Goal: Find specific page/section: Find specific page/section

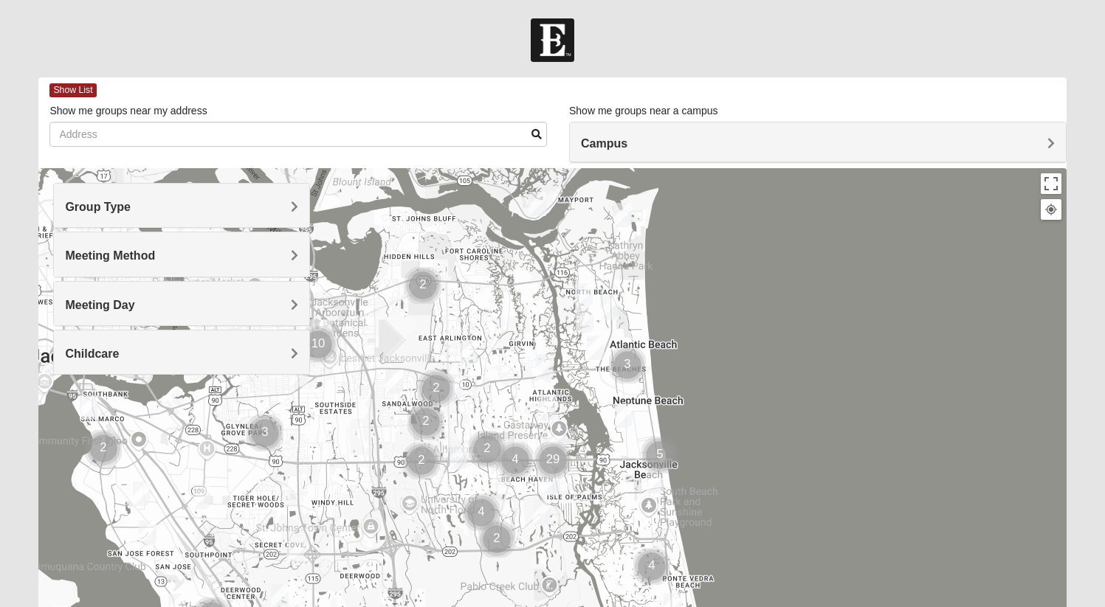
click at [253, 201] on h4 "Group Type" at bounding box center [181, 207] width 233 height 14
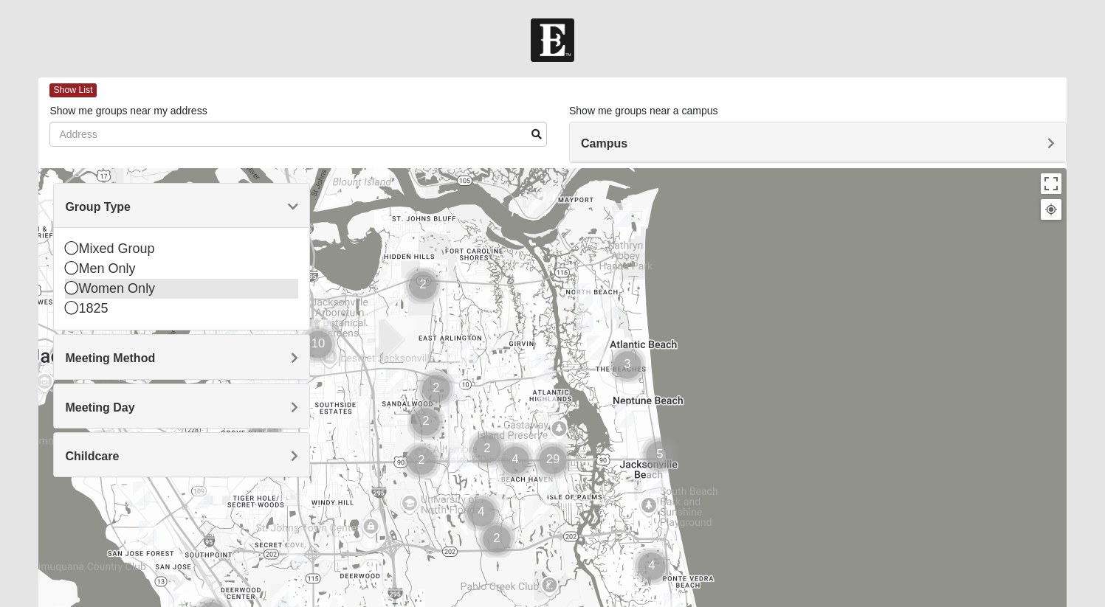
click at [102, 290] on div "Women Only" at bounding box center [181, 289] width 233 height 20
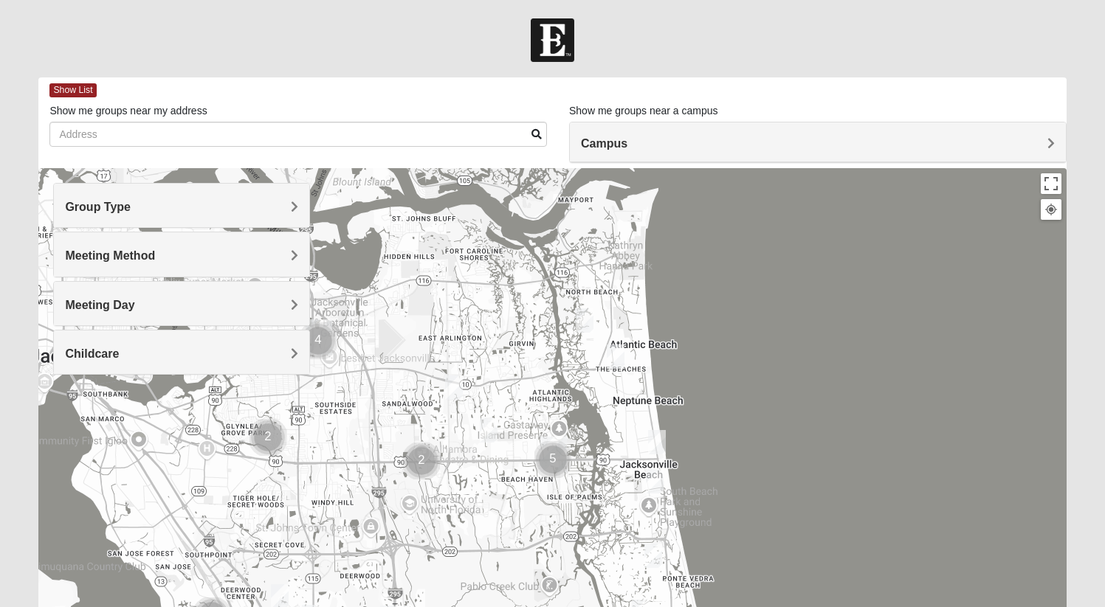
click at [120, 256] on span "Meeting Method" at bounding box center [110, 255] width 90 height 13
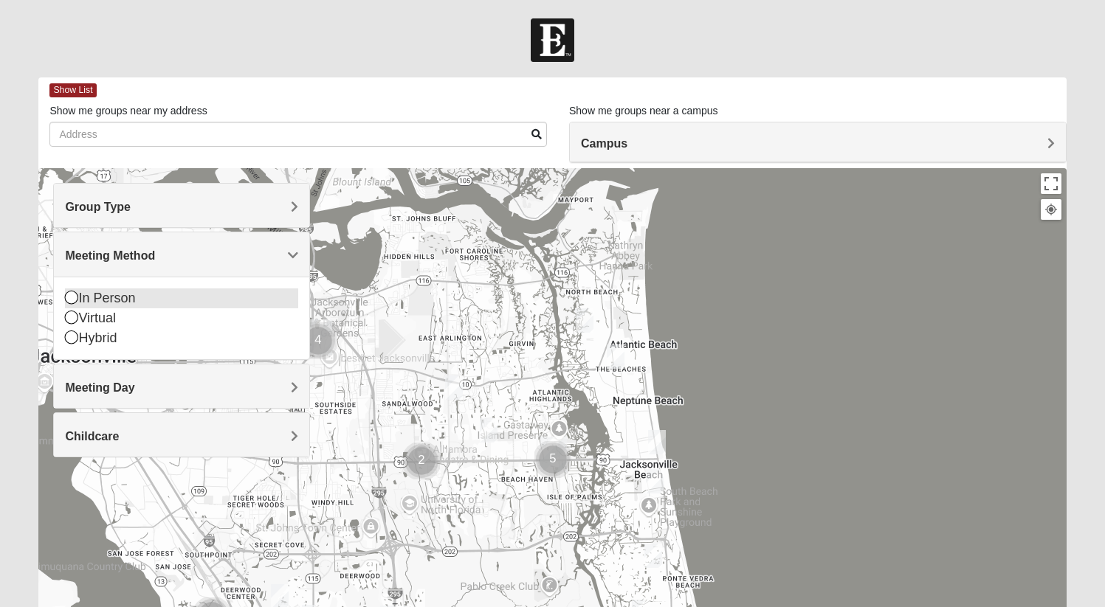
click at [113, 297] on div "In Person" at bounding box center [181, 299] width 233 height 20
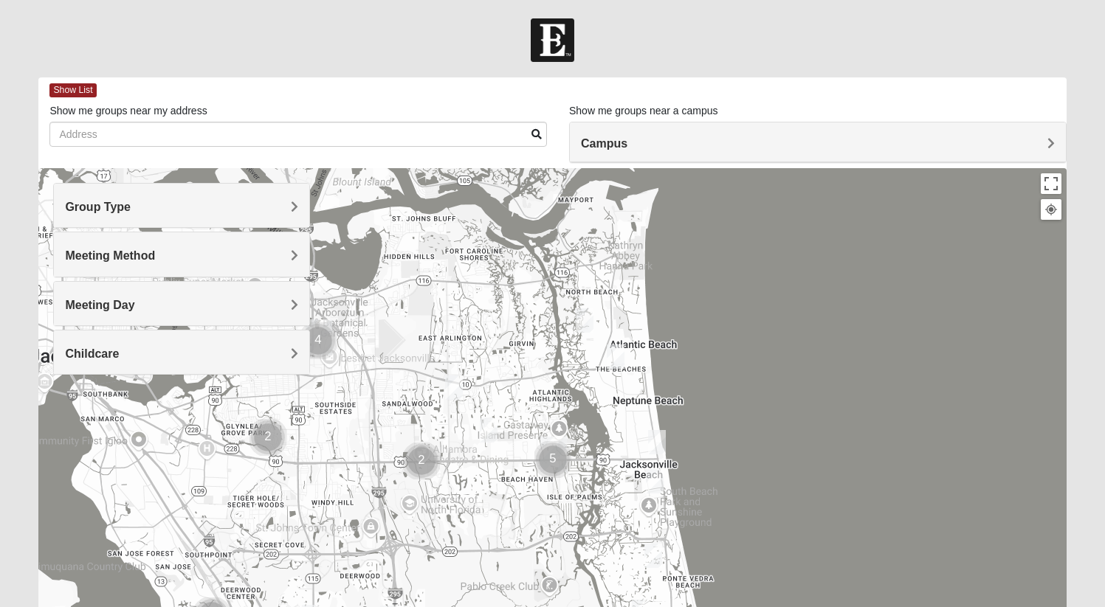
click at [121, 302] on span "Meeting Day" at bounding box center [99, 305] width 69 height 13
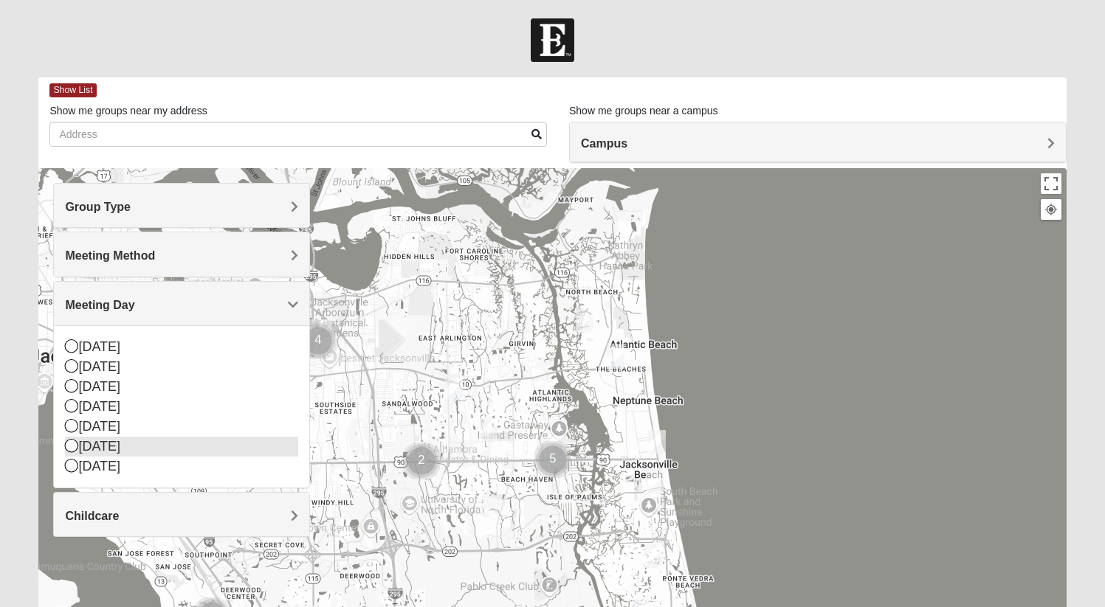
click at [137, 446] on div "[DATE]" at bounding box center [181, 447] width 233 height 20
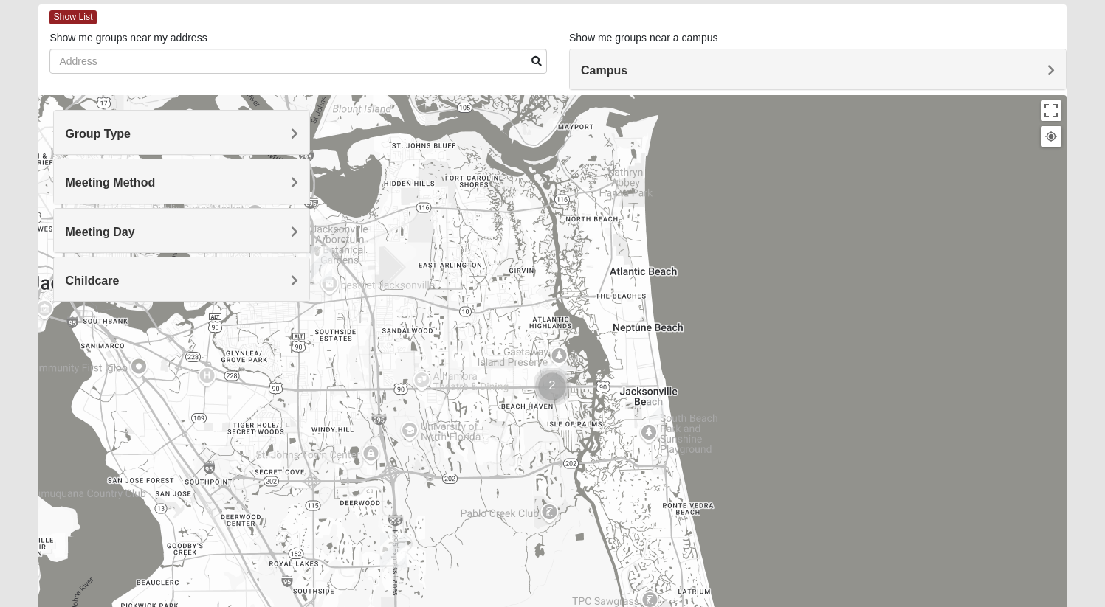
scroll to position [75, 0]
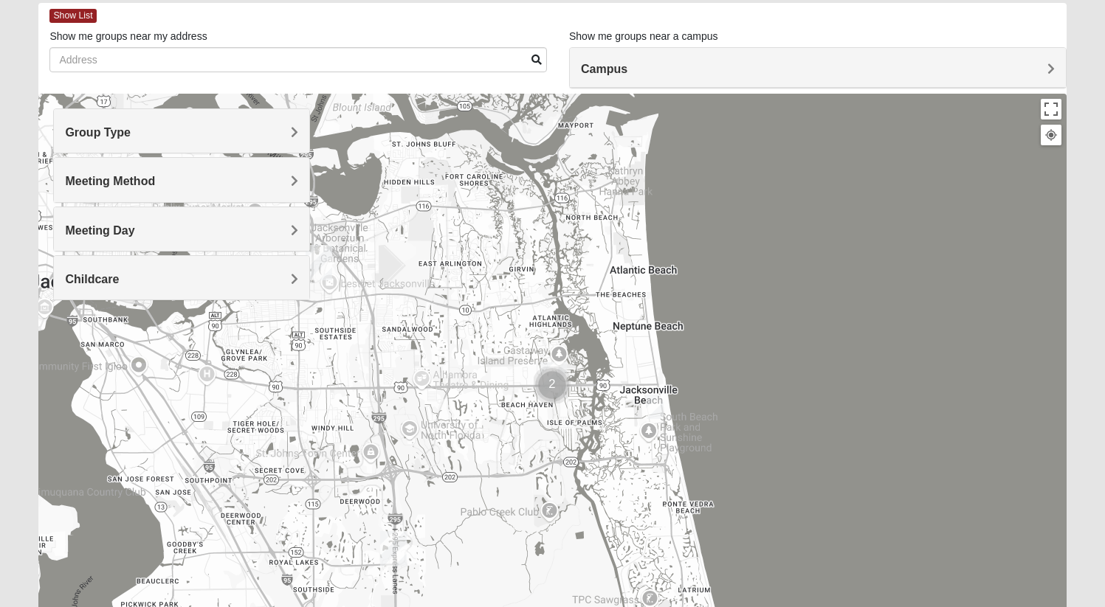
click at [679, 61] on div "Campus" at bounding box center [818, 68] width 496 height 40
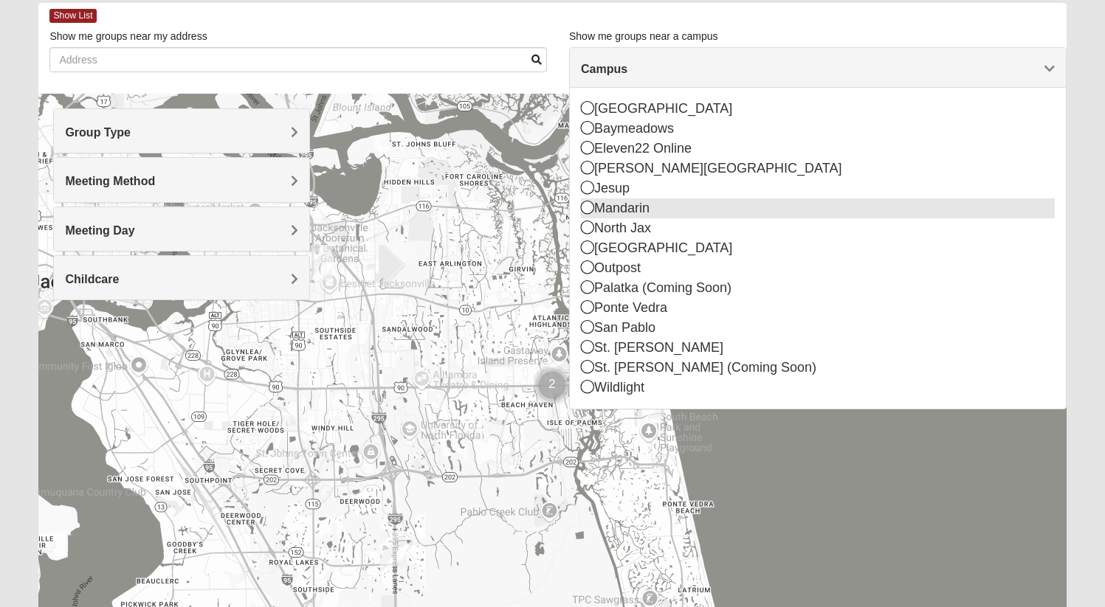
click at [685, 210] on div "Mandarin" at bounding box center [818, 209] width 474 height 20
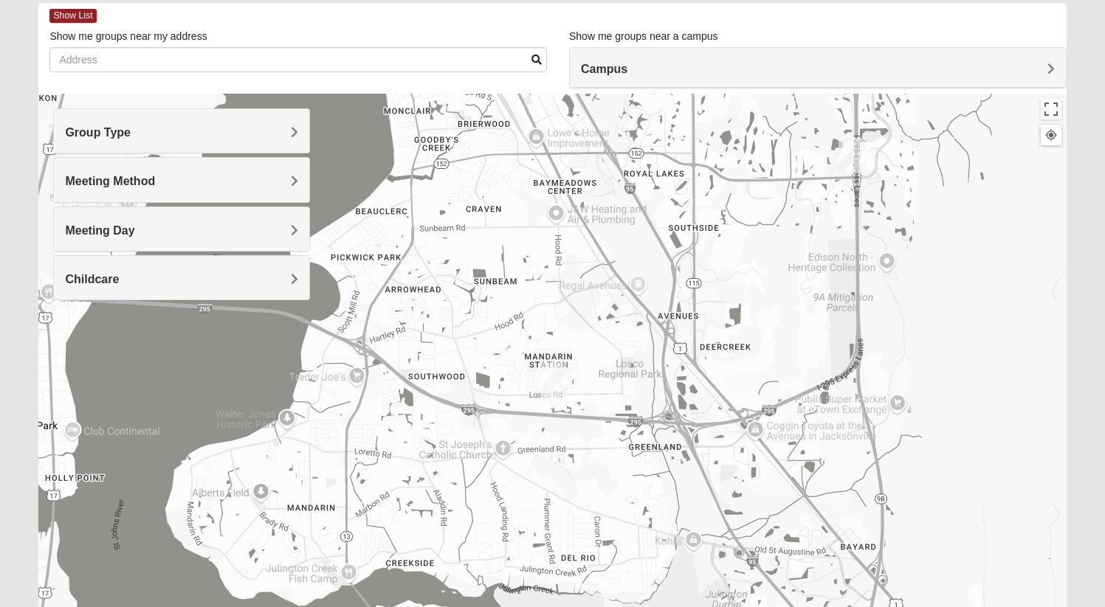
click at [554, 379] on img "Mandarin" at bounding box center [553, 379] width 27 height 35
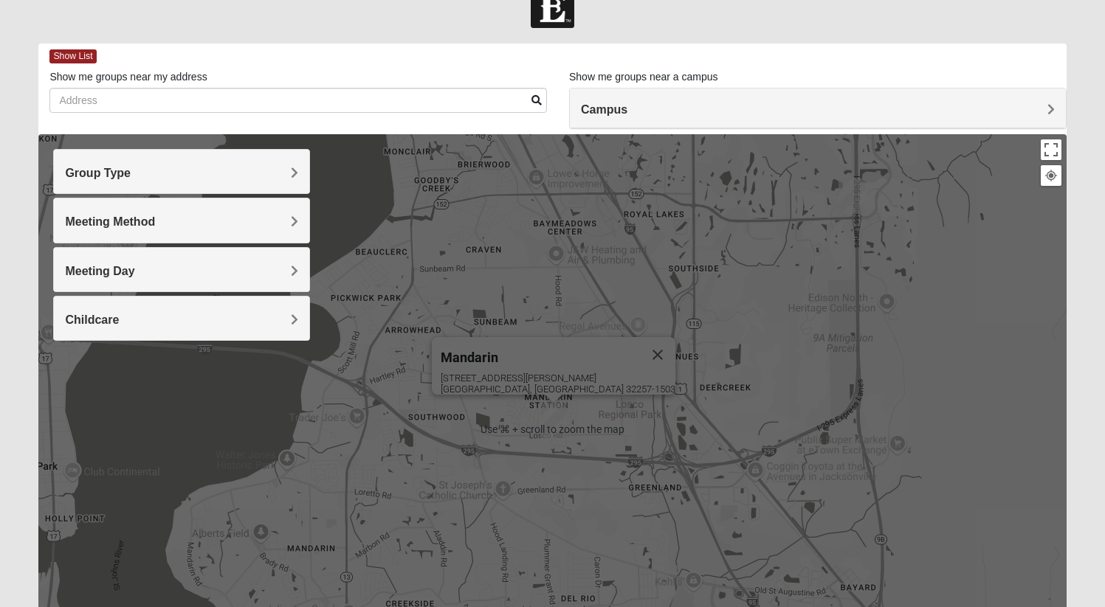
scroll to position [28, 0]
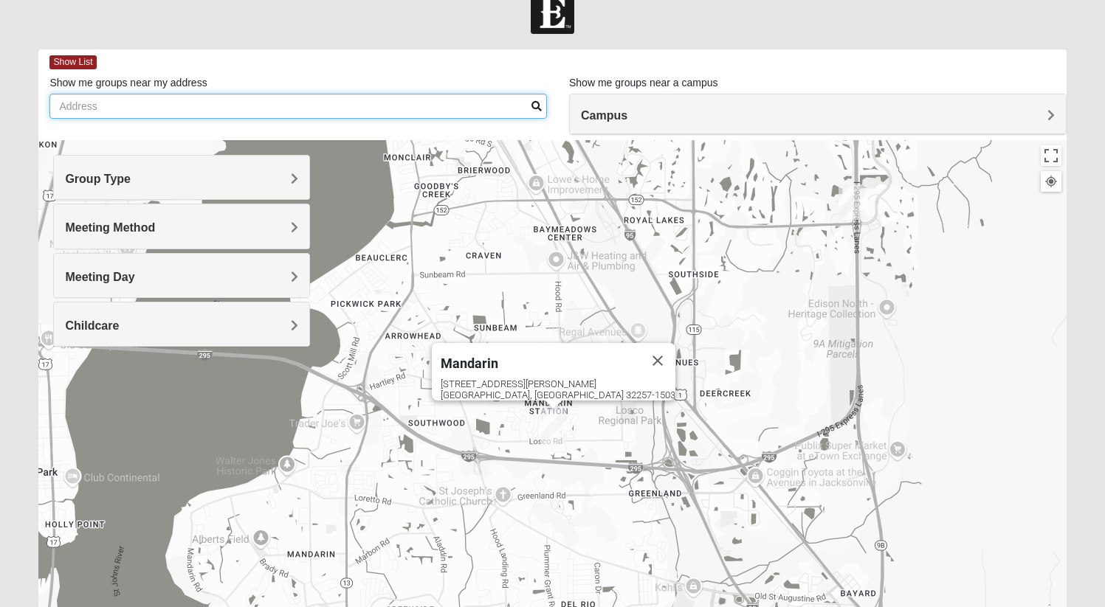
click at [415, 109] on input "Show me groups near my address" at bounding box center [297, 106] width 497 height 25
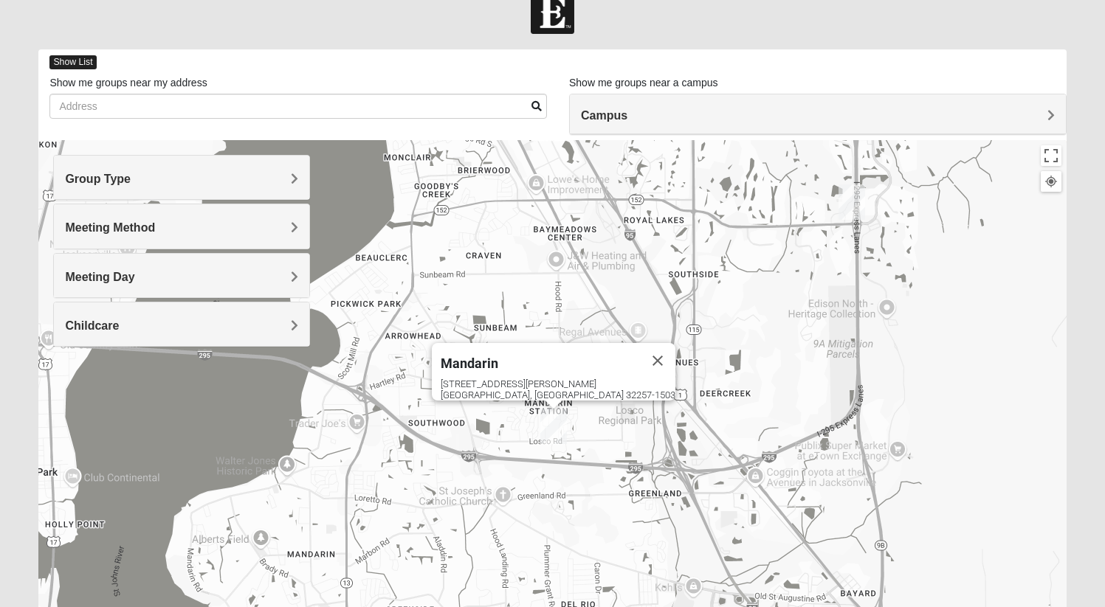
click at [76, 57] on span "Show List" at bounding box center [72, 62] width 46 height 14
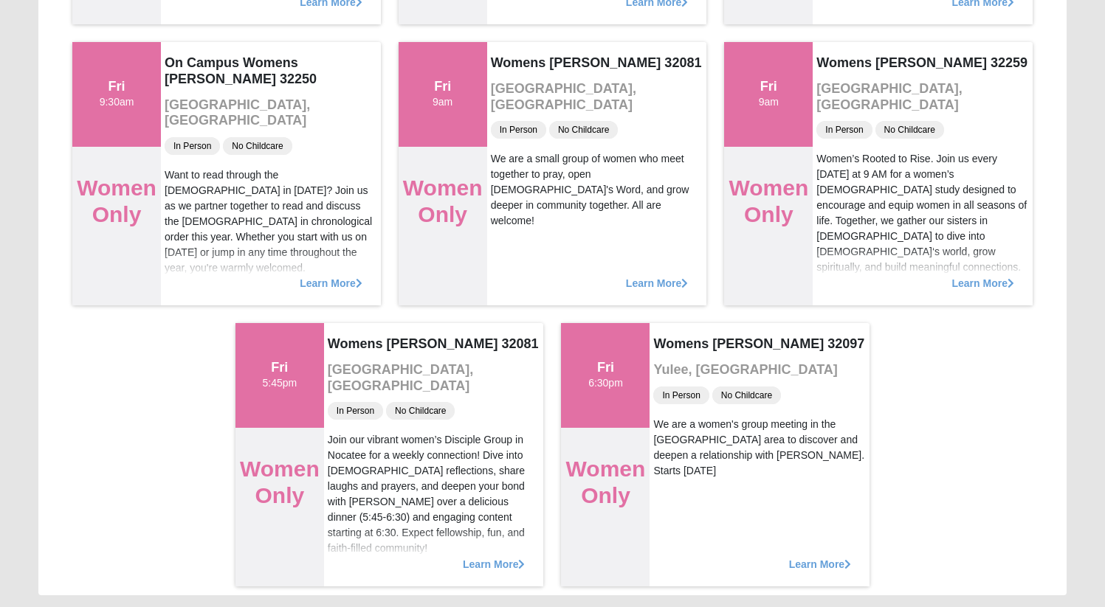
scroll to position [469, 0]
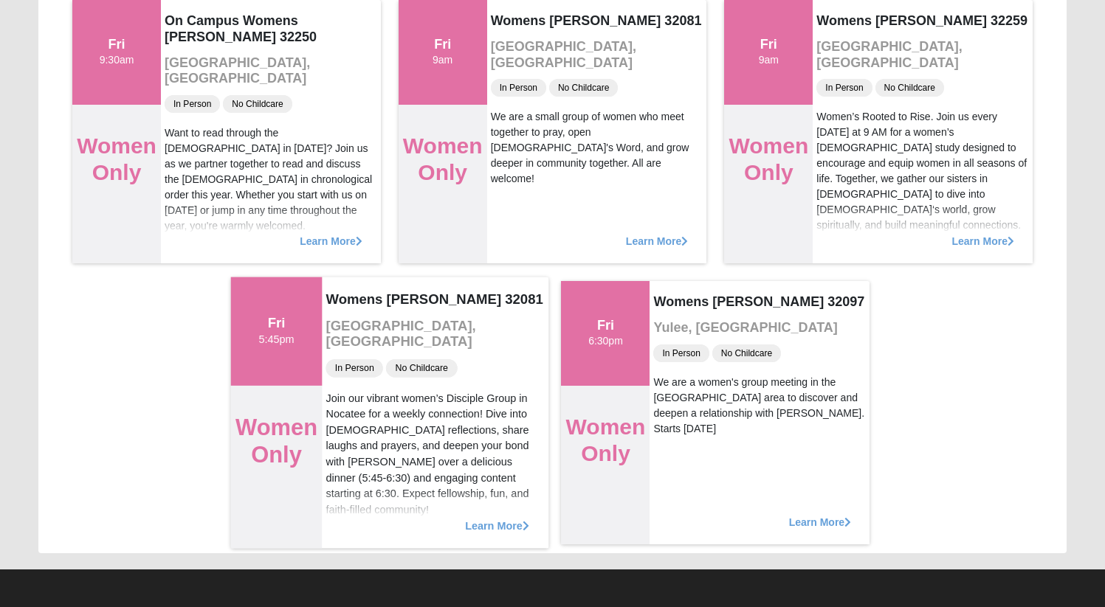
click at [481, 518] on span "Learn More" at bounding box center [497, 518] width 64 height 0
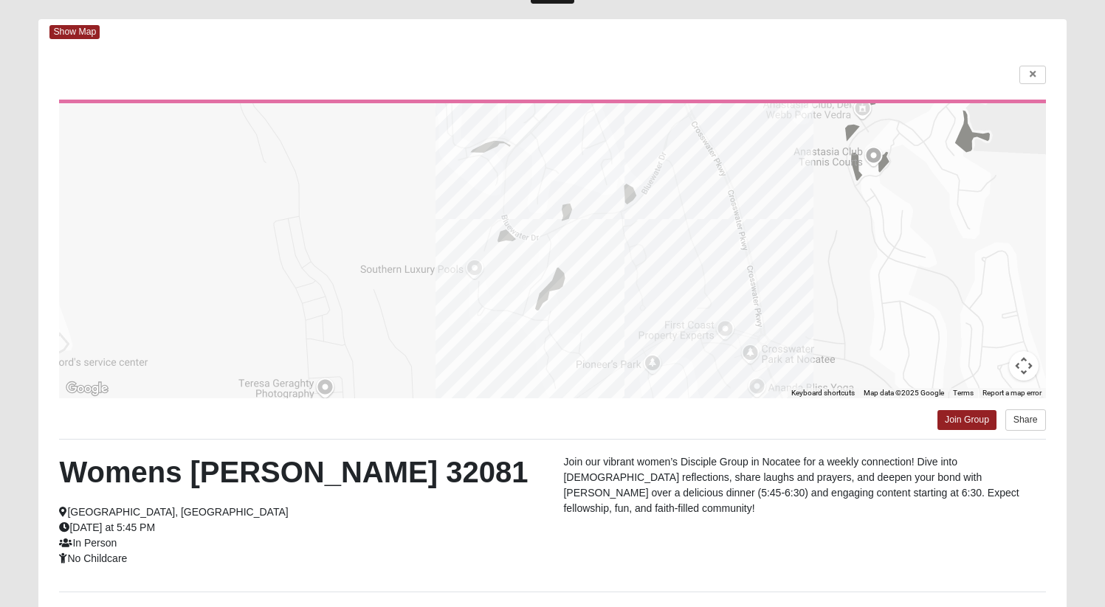
scroll to position [192, 0]
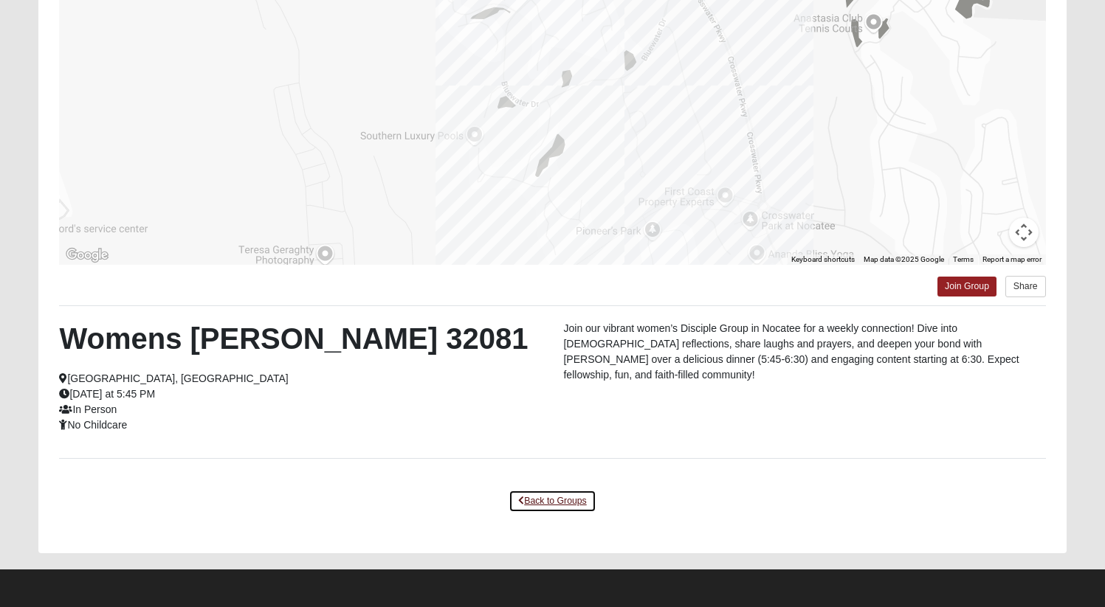
click at [536, 499] on link "Back to Groups" at bounding box center [551, 501] width 87 height 23
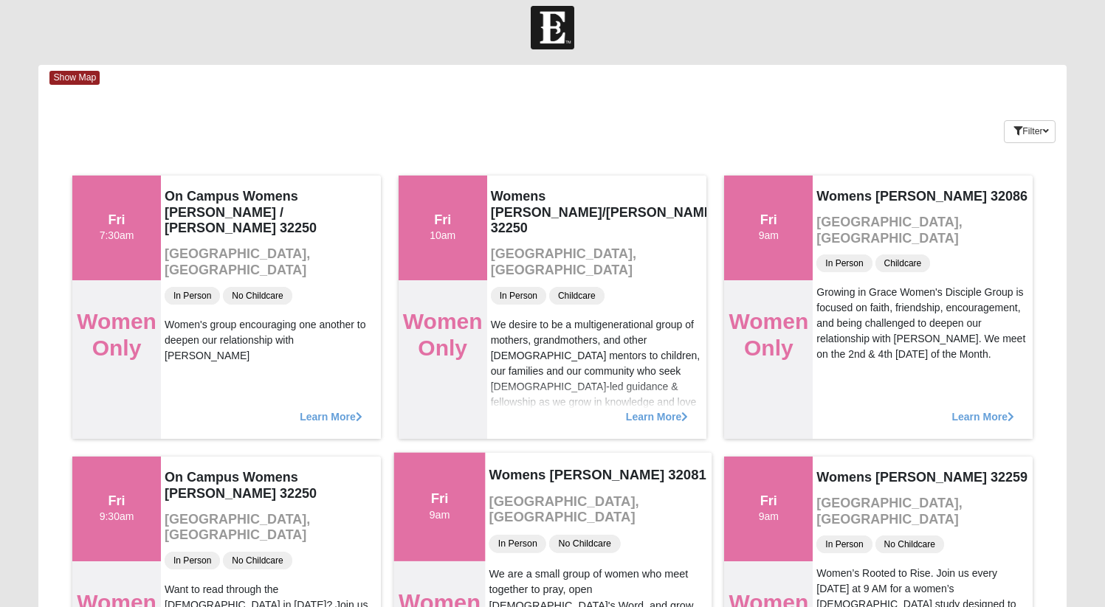
scroll to position [0, 0]
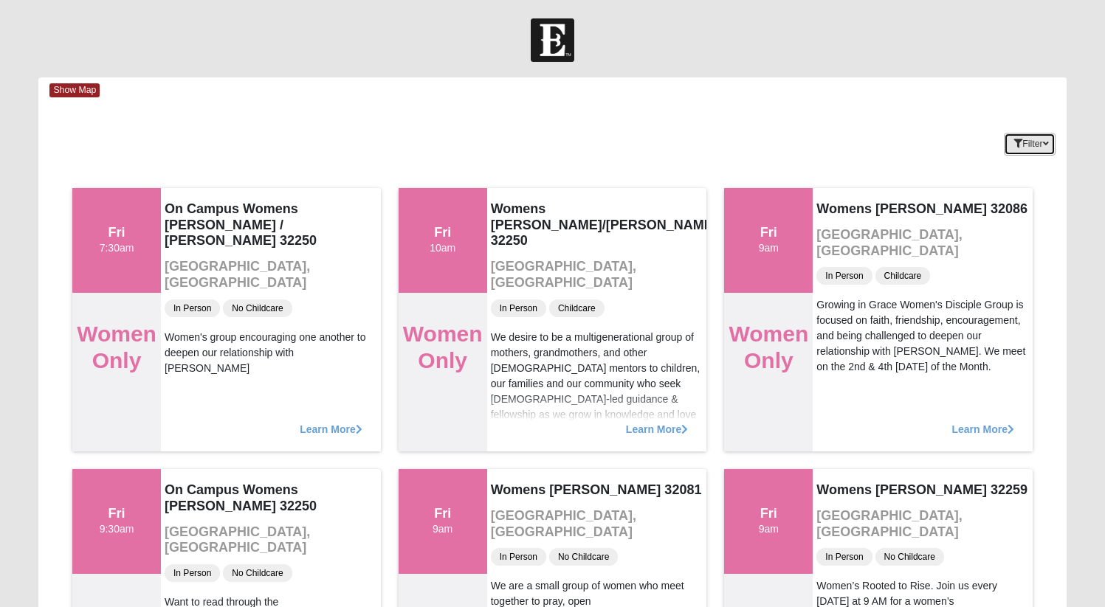
click at [1039, 151] on button "Filter" at bounding box center [1029, 144] width 51 height 23
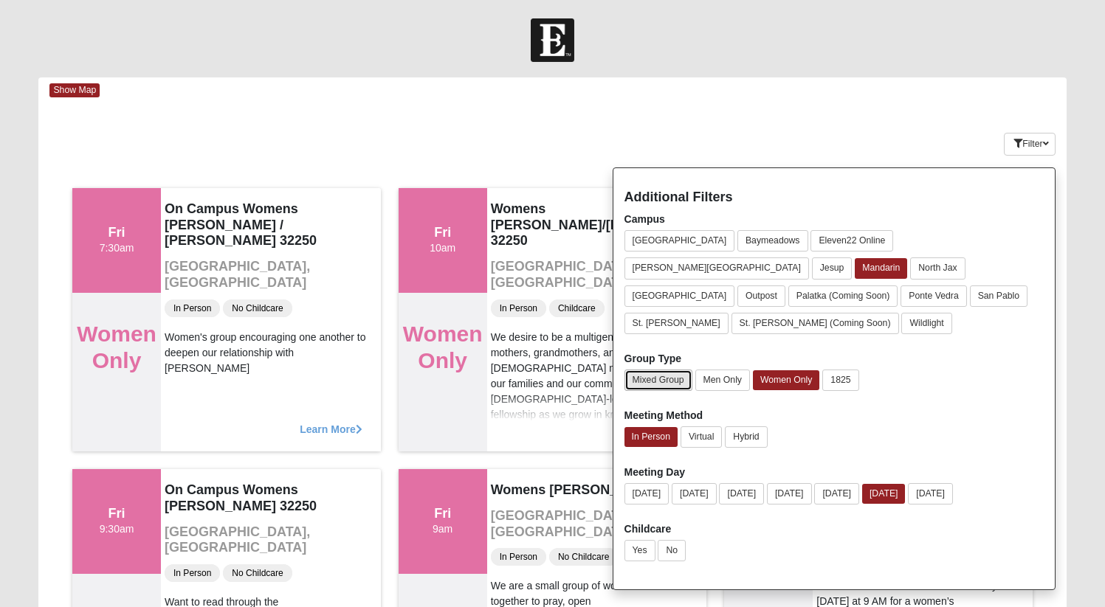
click at [645, 370] on button "Mixed Group" at bounding box center [658, 380] width 68 height 21
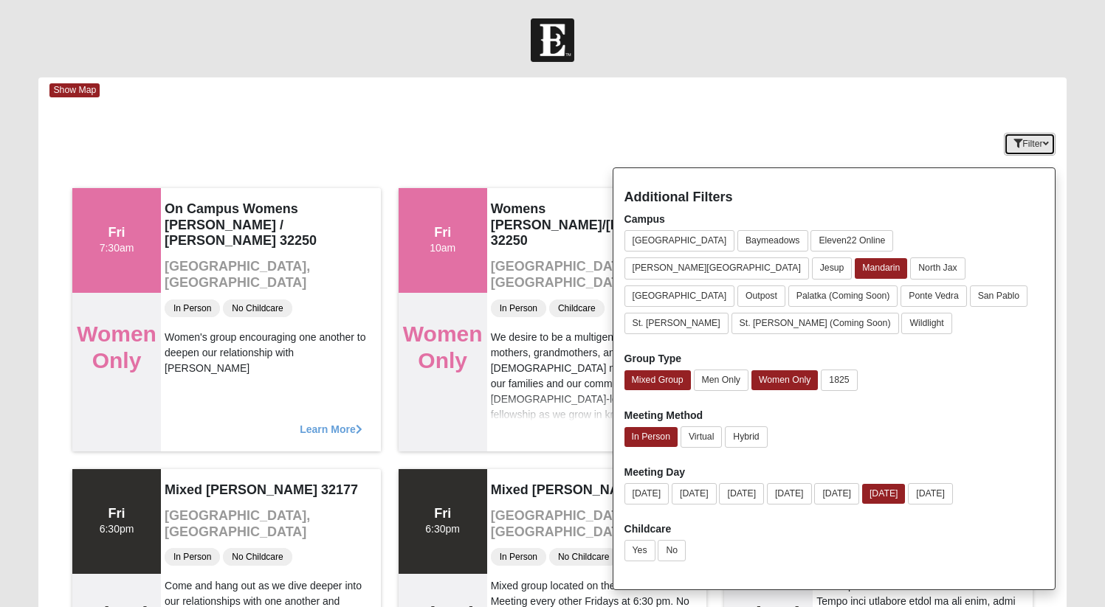
click at [1028, 142] on button "Filter" at bounding box center [1029, 144] width 51 height 23
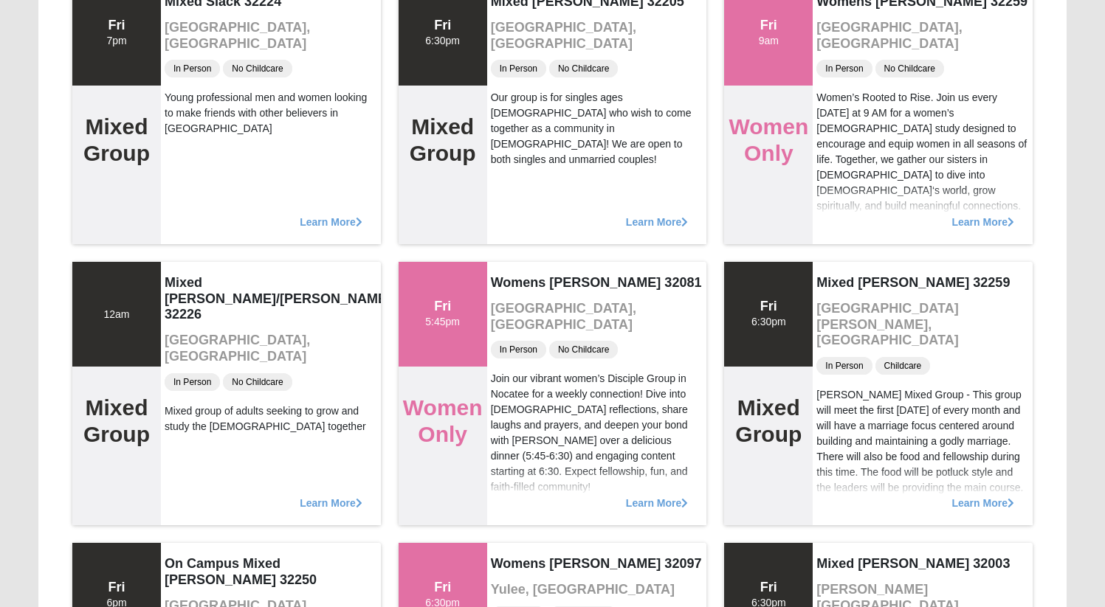
scroll to position [1336, 0]
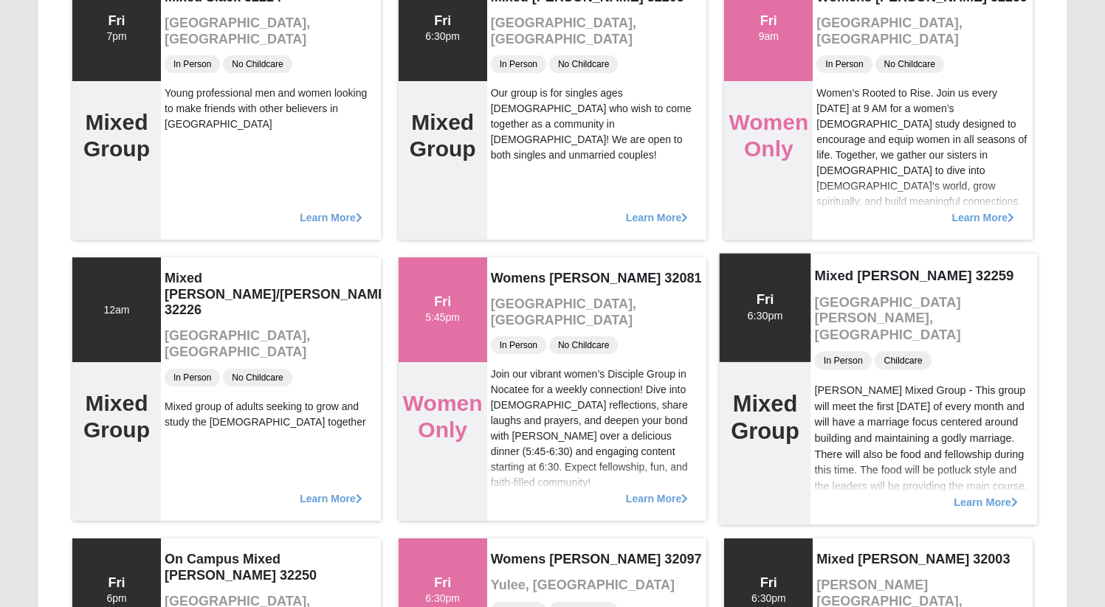
click at [1002, 494] on span "Learn More" at bounding box center [985, 494] width 64 height 0
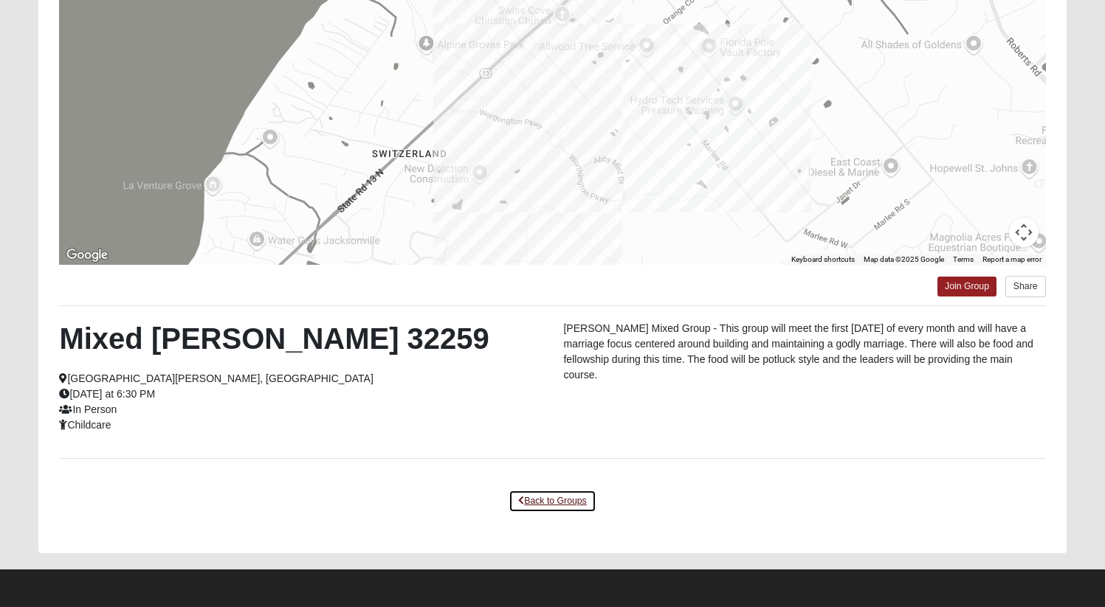
click at [564, 500] on link "Back to Groups" at bounding box center [551, 501] width 87 height 23
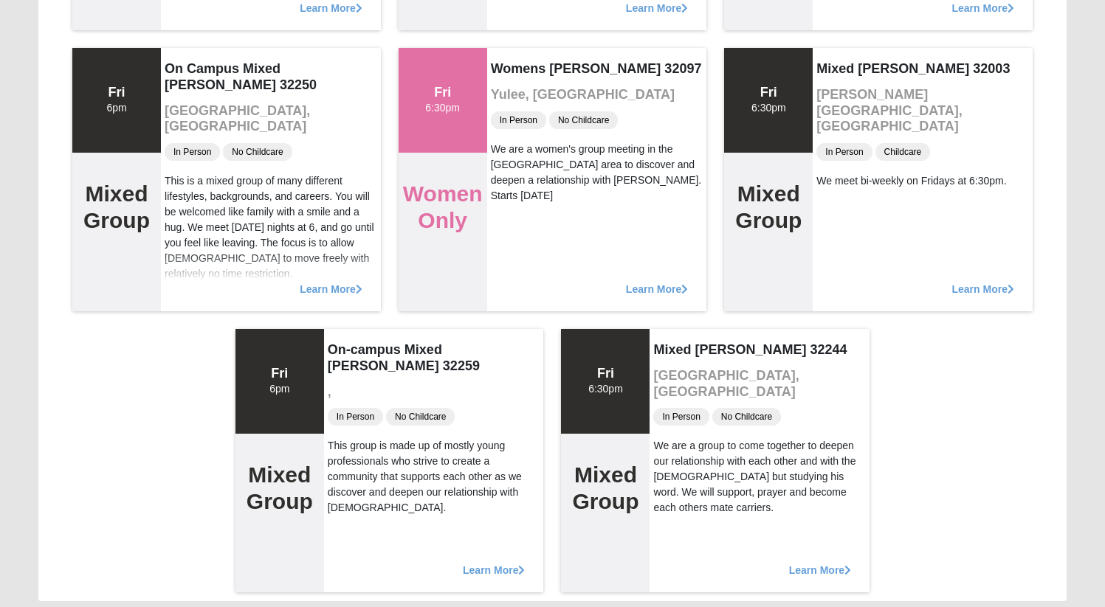
scroll to position [1875, 0]
